Goal: Task Accomplishment & Management: Manage account settings

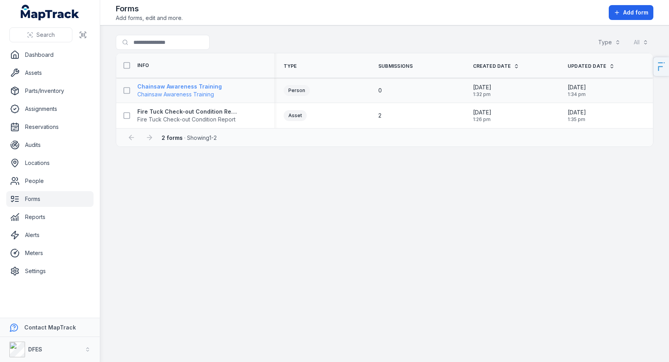
click at [171, 90] on span "Chainsaw Awareness Training" at bounding box center [179, 94] width 85 height 8
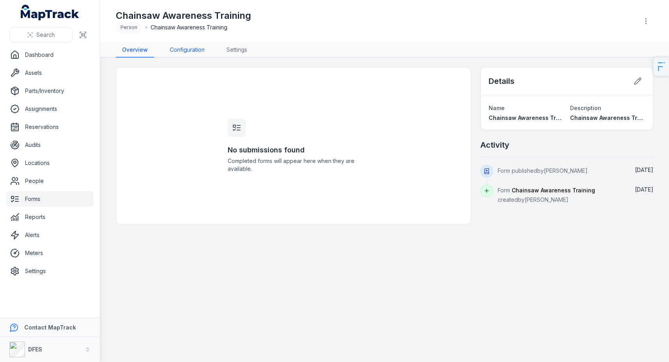
click at [175, 51] on link "Configuration" at bounding box center [187, 50] width 47 height 15
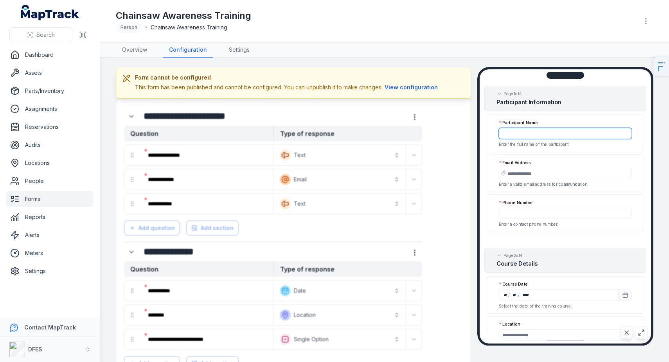
click at [547, 131] on input ":r3k:-form-item-label" at bounding box center [565, 133] width 133 height 11
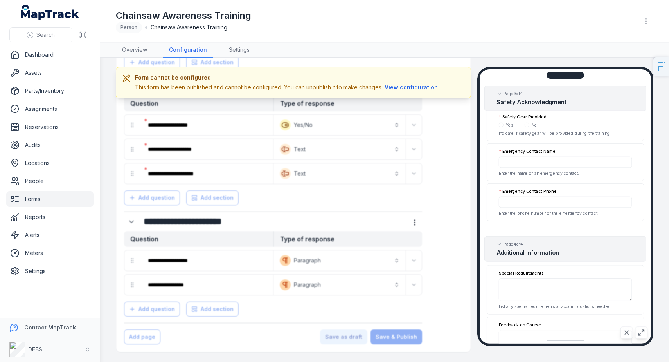
scroll to position [479, 0]
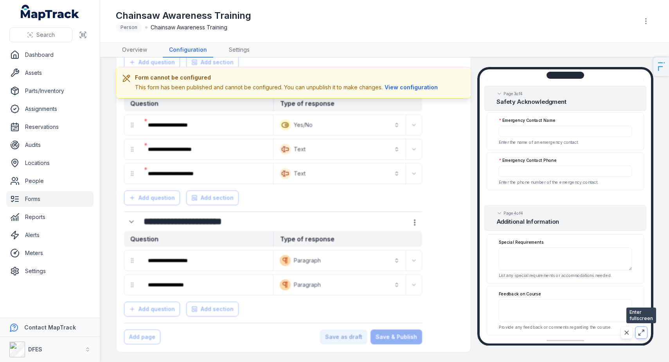
click at [639, 333] on icon at bounding box center [640, 334] width 2 height 2
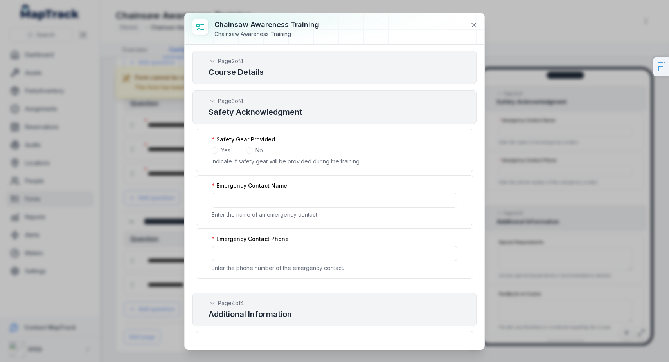
scroll to position [523, 0]
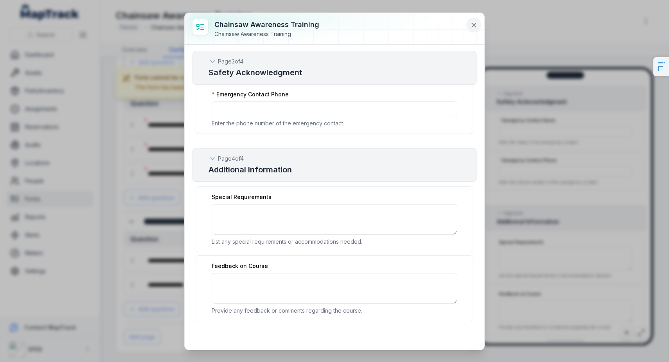
click at [475, 31] on button at bounding box center [473, 25] width 15 height 15
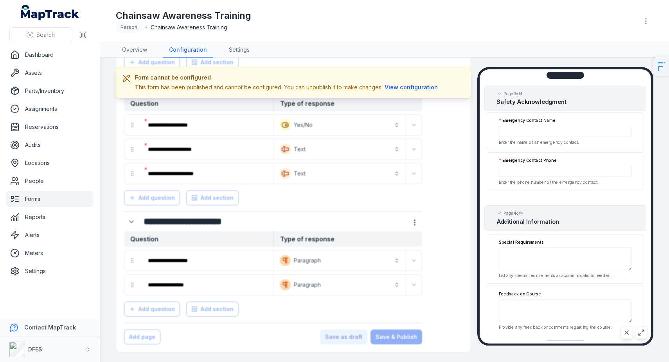
click at [225, 131] on div at bounding box center [293, 74] width 355 height 555
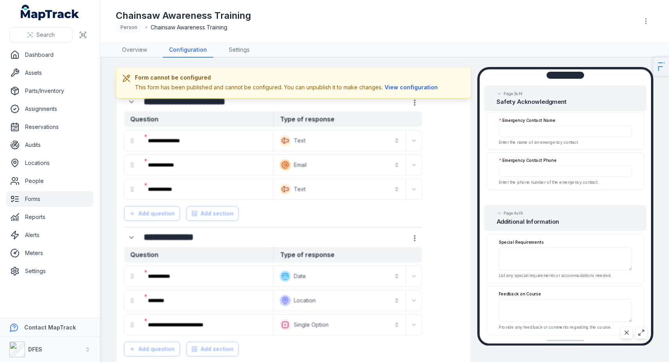
scroll to position [0, 0]
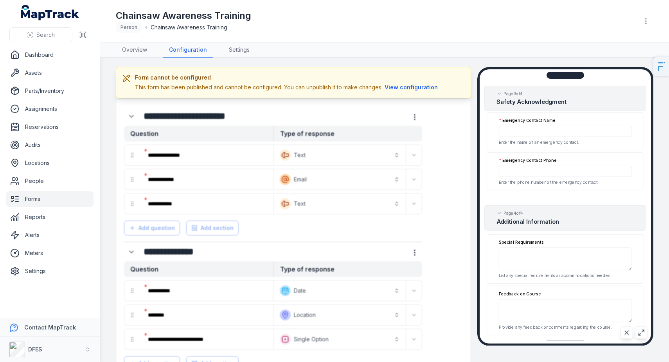
click at [421, 80] on h3 "Form cannot be configured" at bounding box center [287, 78] width 305 height 8
click at [658, 27] on header "Toggle Navigation Chainsaw Awareness Training Person Chainsaw Awareness Training" at bounding box center [384, 21] width 569 height 43
click at [647, 25] on button "button" at bounding box center [646, 21] width 15 height 15
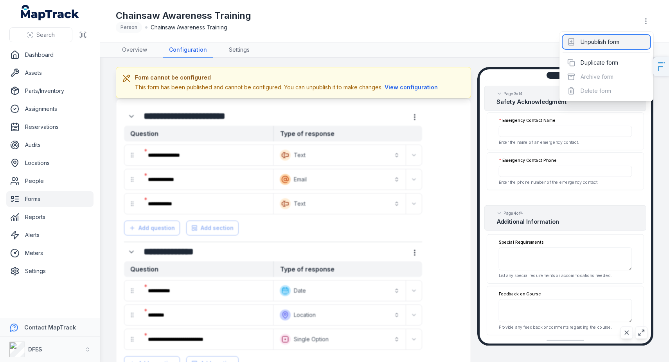
click at [603, 38] on div "Unpublish form" at bounding box center [607, 42] width 88 height 14
